Goal: Transaction & Acquisition: Purchase product/service

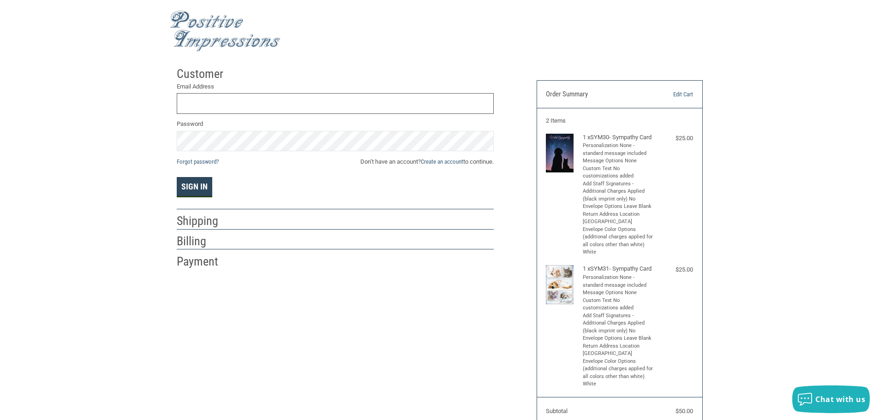
type input "[EMAIL_ADDRESS][DOMAIN_NAME]"
click at [195, 190] on button "Sign In" at bounding box center [195, 187] width 36 height 20
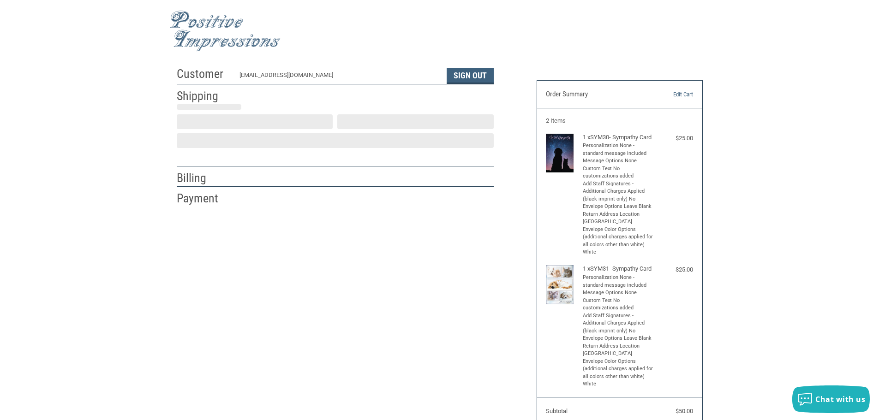
scroll to position [1, 0]
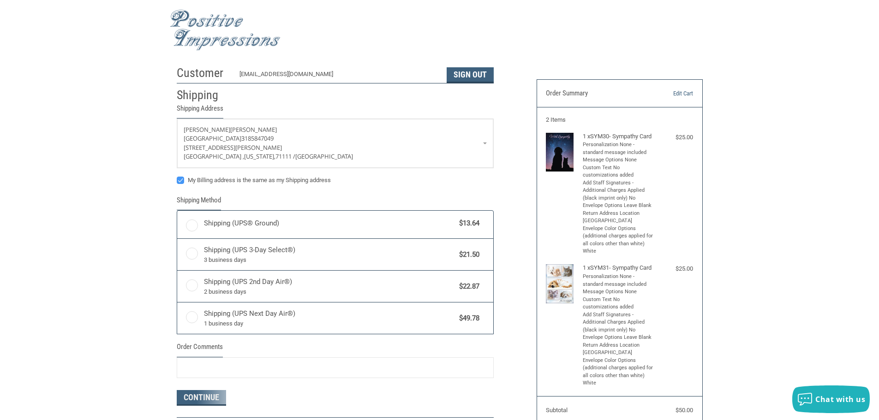
radio input "true"
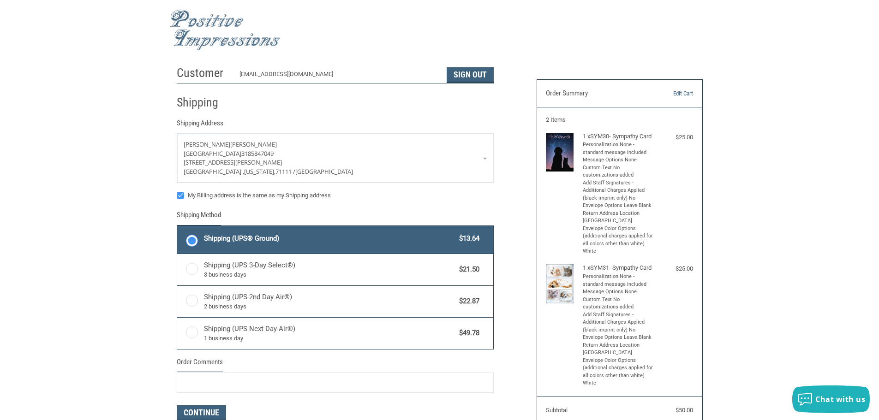
click at [181, 194] on label "My Billing address is the same as my Shipping address" at bounding box center [335, 195] width 317 height 7
click at [177, 191] on input "My Billing address is the same as my Shipping address" at bounding box center [177, 191] width 0 height 0
checkbox input "false"
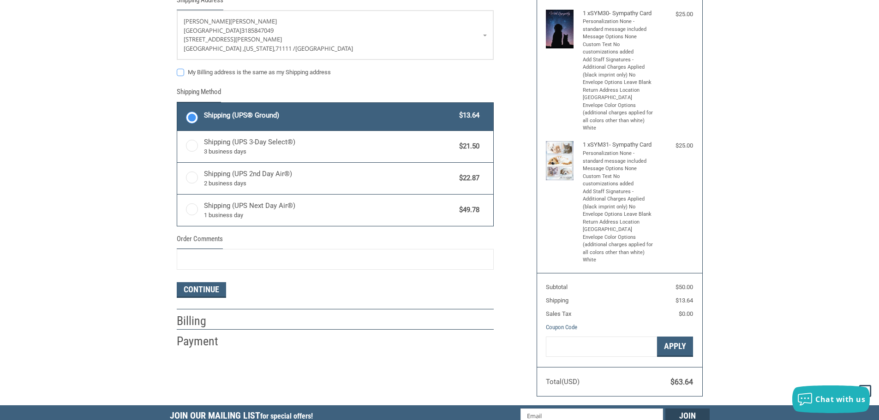
scroll to position [139, 0]
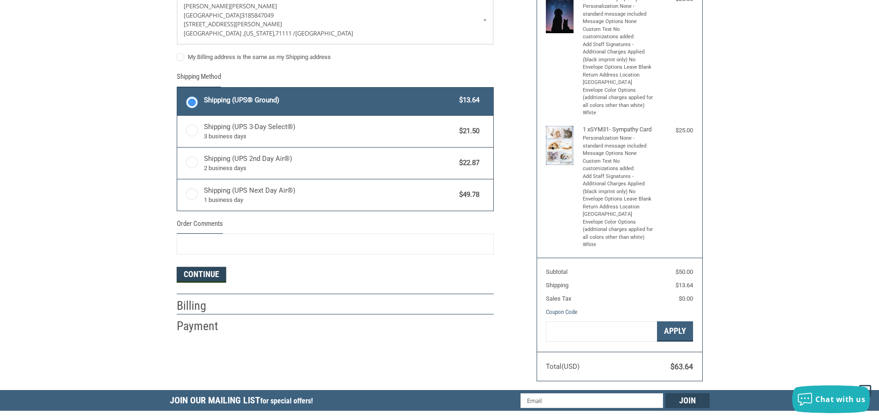
click at [197, 278] on button "Continue" at bounding box center [201, 275] width 49 height 16
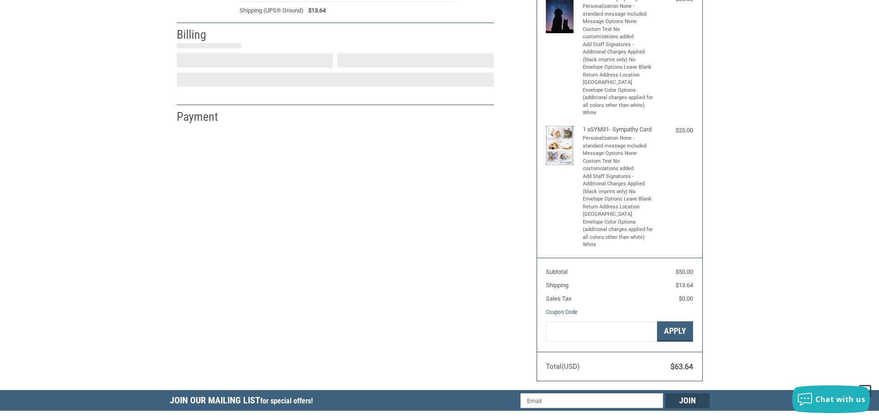
select select "US"
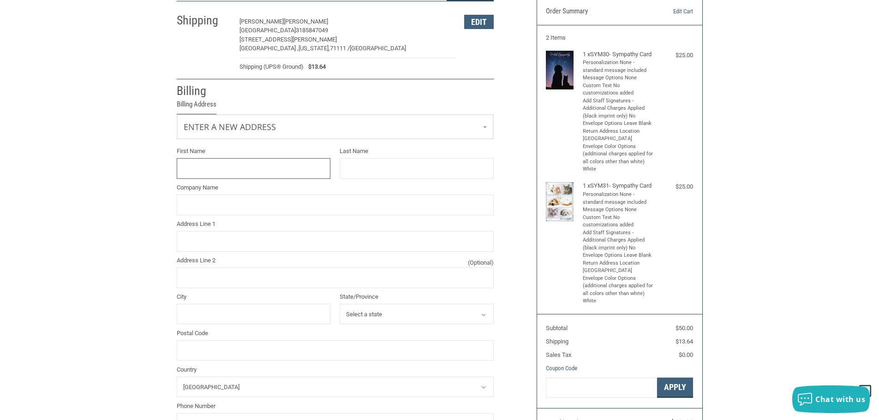
scroll to position [79, 0]
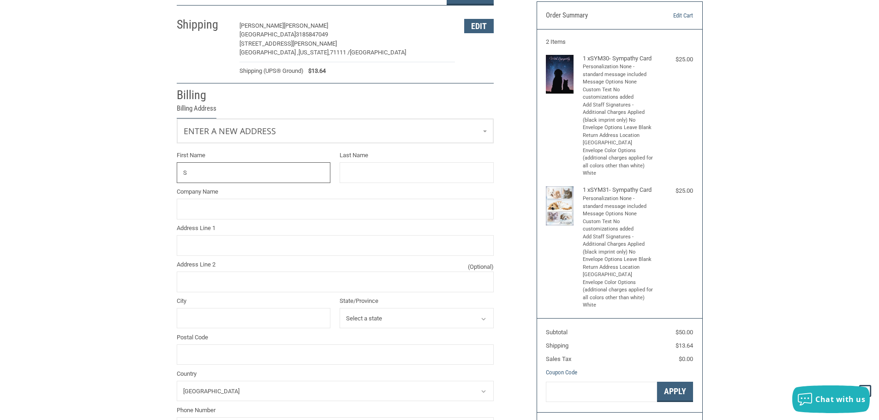
type input "[PERSON_NAME]"
type input "[GEOGRAPHIC_DATA]"
type input "1947 Woodlake Dr."
type input "[PERSON_NAME]"
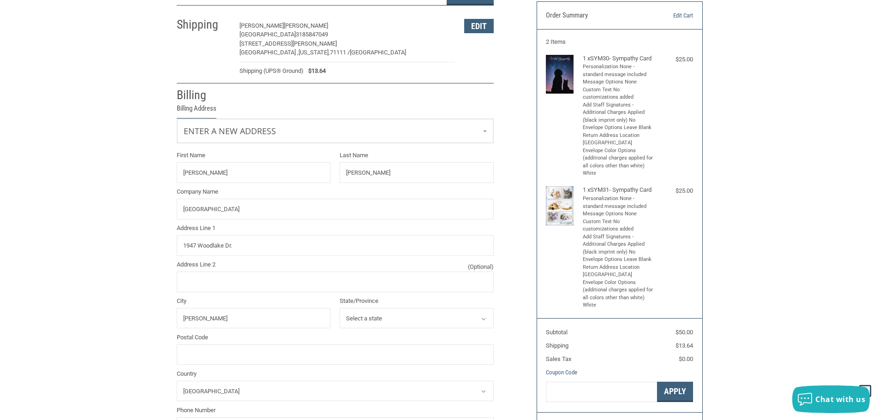
select select "LA"
type input "71006"
type input "3185847049"
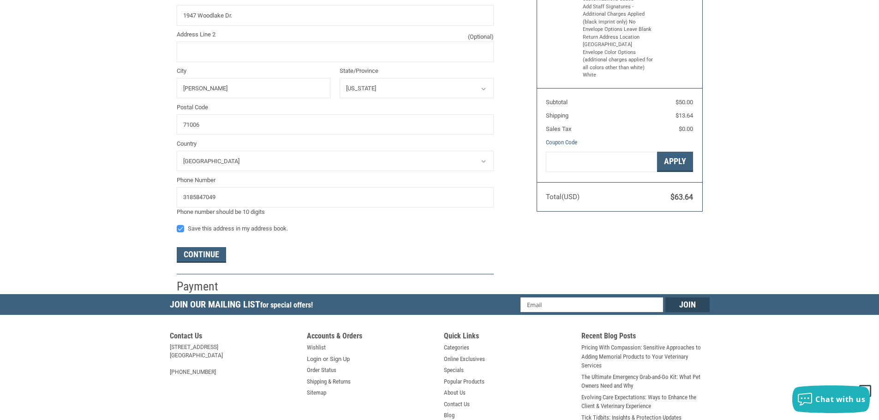
scroll to position [310, 0]
click at [197, 251] on button "Continue" at bounding box center [201, 255] width 49 height 16
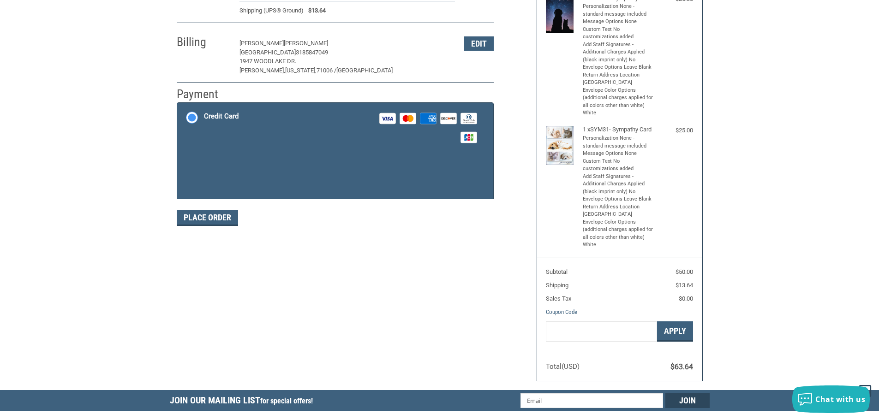
scroll to position [138, 0]
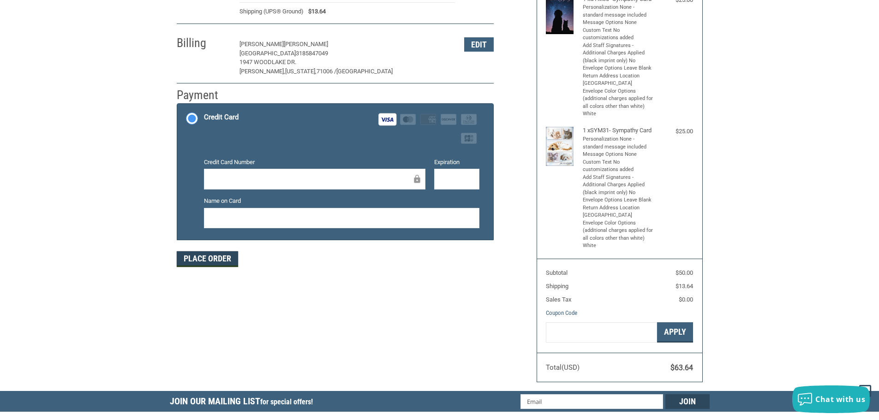
click at [206, 260] on button "Place Order" at bounding box center [207, 259] width 61 height 16
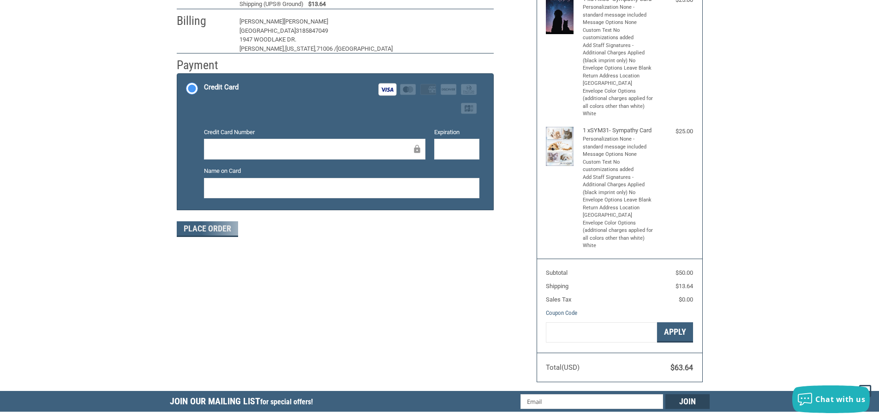
scroll to position [111, 0]
